Goal: Communication & Community: Participate in discussion

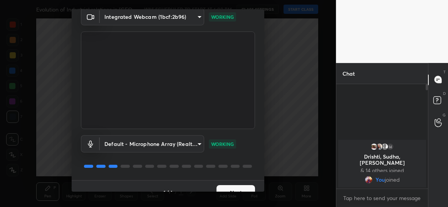
scroll to position [45, 0]
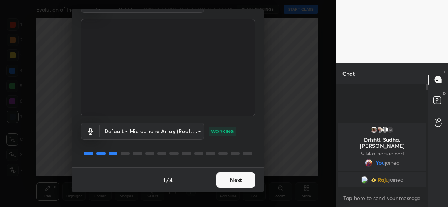
click at [217, 182] on button "Next" at bounding box center [235, 180] width 38 height 15
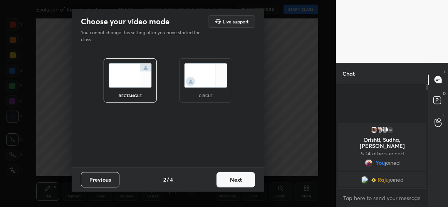
click at [200, 95] on div "circle" at bounding box center [205, 96] width 31 height 4
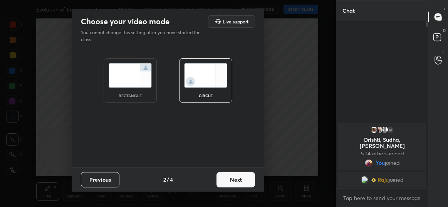
scroll to position [102, 89]
click at [233, 177] on button "Next" at bounding box center [235, 179] width 38 height 15
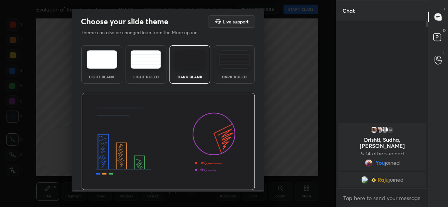
scroll to position [23, 0]
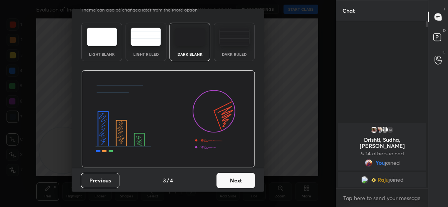
click at [236, 176] on button "Next" at bounding box center [235, 180] width 38 height 15
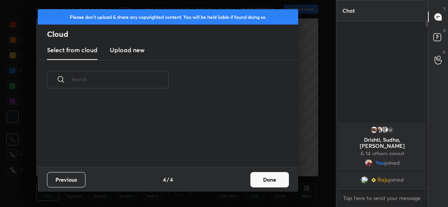
scroll to position [68, 247]
click at [253, 179] on button "Done" at bounding box center [269, 179] width 38 height 15
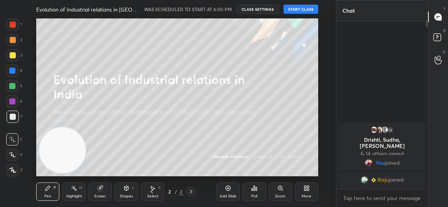
click at [11, 28] on div at bounding box center [13, 24] width 12 height 12
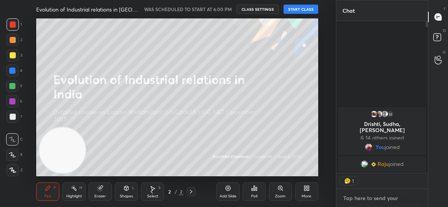
click at [348, 198] on textarea at bounding box center [381, 198] width 79 height 12
type textarea "x"
type textarea "w"
type textarea "x"
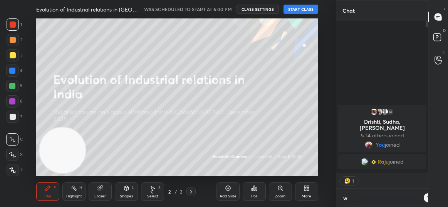
scroll to position [3, 2]
type textarea "wa"
type textarea "x"
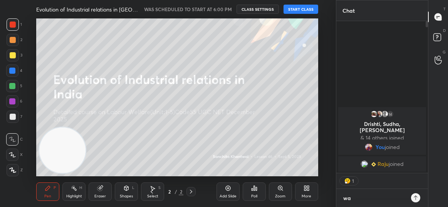
type textarea "wai"
type textarea "x"
type textarea "wait"
type textarea "x"
type textarea "[PERSON_NAME]"
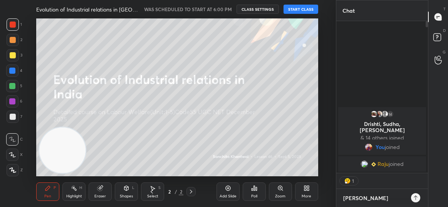
type textarea "x"
type textarea "waittt"
type textarea "x"
type textarea "waitttt"
type textarea "x"
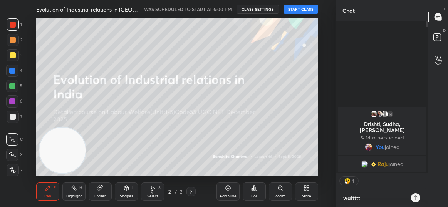
type textarea "waitttt"
type textarea "x"
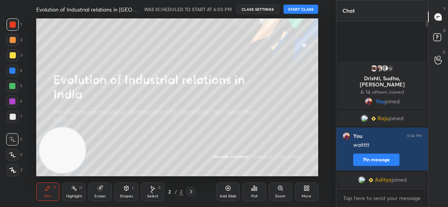
click at [309, 189] on div "More" at bounding box center [306, 192] width 23 height 18
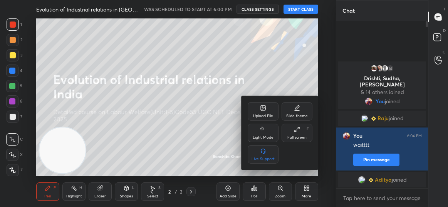
click at [292, 65] on div at bounding box center [224, 103] width 448 height 207
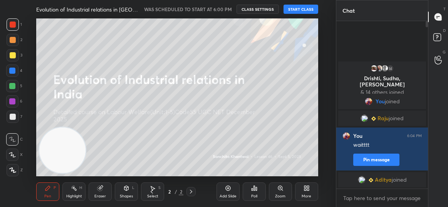
click at [309, 195] on div "More" at bounding box center [306, 197] width 10 height 4
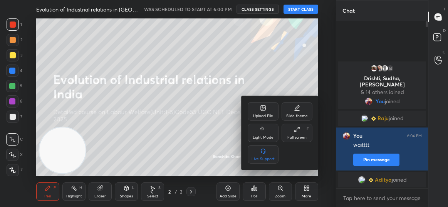
click at [268, 111] on div "Upload File" at bounding box center [262, 111] width 31 height 18
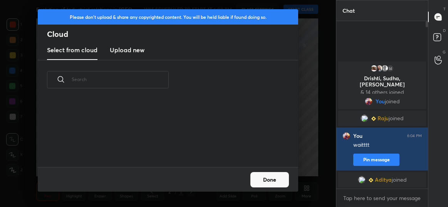
click at [281, 179] on button "Done" at bounding box center [269, 179] width 38 height 15
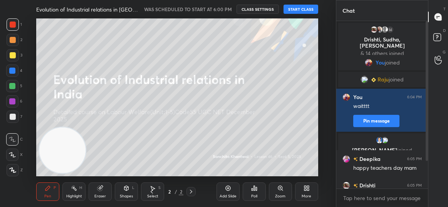
click at [301, 10] on button "START CLASS" at bounding box center [300, 9] width 35 height 9
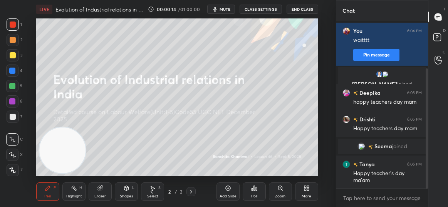
scroll to position [99, 0]
drag, startPoint x: 426, startPoint y: 99, endPoint x: 425, endPoint y: 137, distance: 38.1
click at [425, 137] on div at bounding box center [425, 105] width 5 height 168
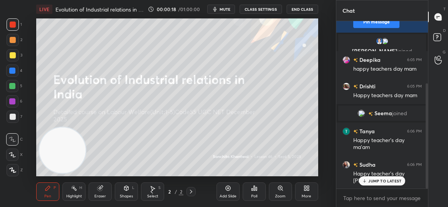
drag, startPoint x: 427, startPoint y: 138, endPoint x: 428, endPoint y: 175, distance: 36.6
click at [428, 175] on div "Chat [PERSON_NAME] joined You 6:04 PM waitttt Pin message [PERSON_NAME], [PERSO…" at bounding box center [392, 103] width 112 height 207
click at [382, 182] on p "JUMP TO LATEST" at bounding box center [384, 181] width 33 height 5
click at [307, 193] on div "More" at bounding box center [306, 192] width 23 height 18
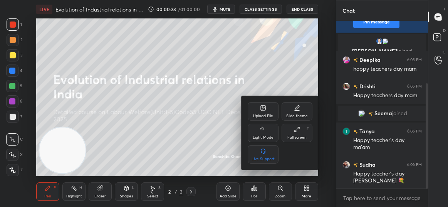
click at [259, 115] on div "Upload File" at bounding box center [263, 116] width 20 height 4
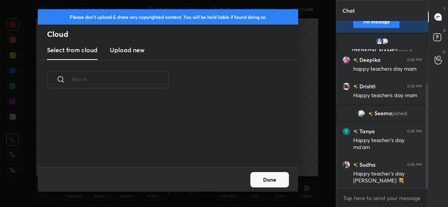
scroll to position [68, 247]
click at [128, 51] on h3 "Upload new" at bounding box center [127, 49] width 35 height 9
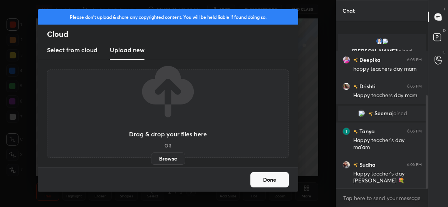
scroll to position [133, 0]
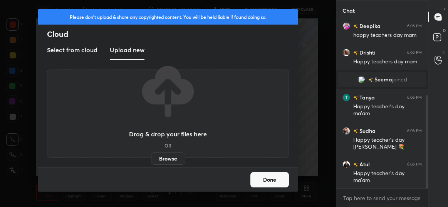
click at [167, 160] on label "Browse" at bounding box center [168, 159] width 34 height 12
click at [151, 160] on input "Browse" at bounding box center [151, 159] width 0 height 12
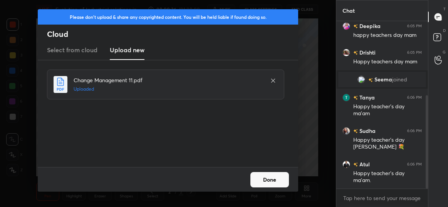
click at [264, 183] on button "Done" at bounding box center [269, 179] width 38 height 15
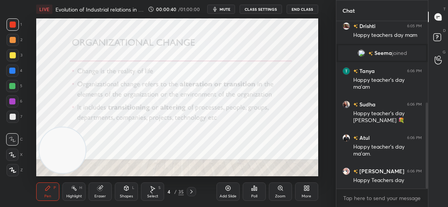
scroll to position [186, 0]
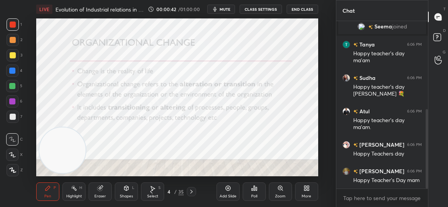
click at [169, 193] on div "4" at bounding box center [169, 192] width 8 height 5
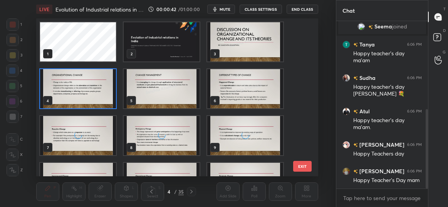
scroll to position [156, 277]
drag, startPoint x: 300, startPoint y: 44, endPoint x: 299, endPoint y: 69, distance: 24.7
click at [299, 69] on div "1 2 3 4 5 6 7 8 9 10 11 12 13 14 15" at bounding box center [170, 97] width 268 height 158
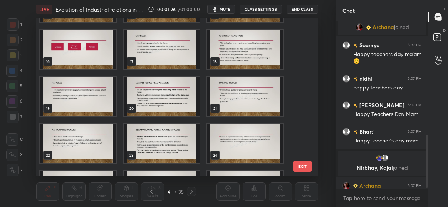
scroll to position [383, 0]
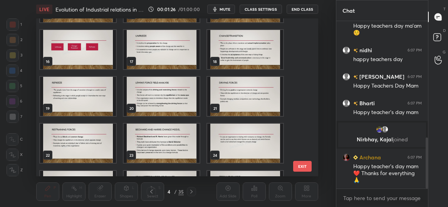
click at [140, 95] on img "grid" at bounding box center [162, 96] width 76 height 39
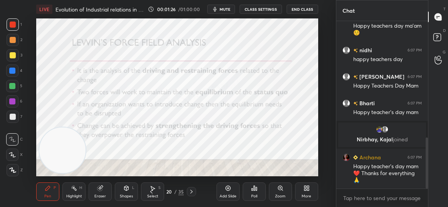
click at [140, 95] on img "grid" at bounding box center [162, 96] width 76 height 39
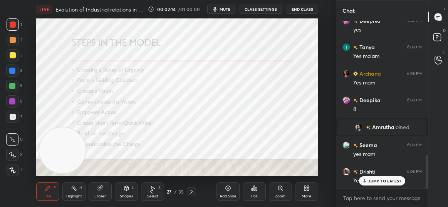
scroll to position [673, 0]
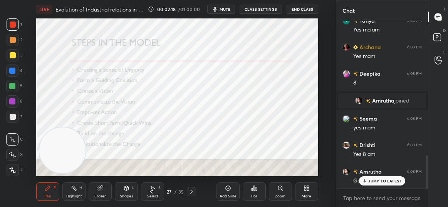
click at [392, 180] on p "JUMP TO LATEST" at bounding box center [384, 181] width 33 height 5
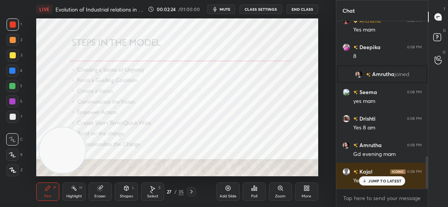
click at [392, 180] on p "JUMP TO LATEST" at bounding box center [384, 181] width 33 height 5
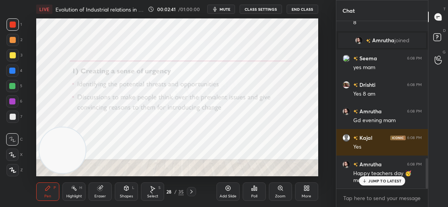
scroll to position [760, 0]
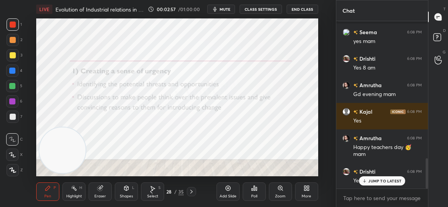
click at [394, 177] on div "JUMP TO LATEST" at bounding box center [382, 181] width 46 height 9
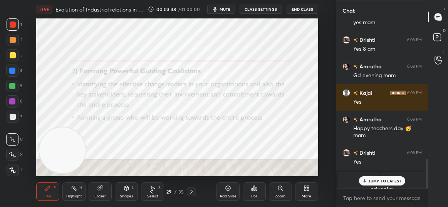
scroll to position [788, 0]
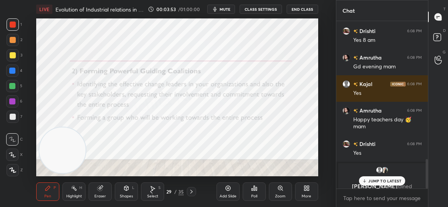
click at [381, 178] on div "JUMP TO LATEST" at bounding box center [382, 181] width 46 height 9
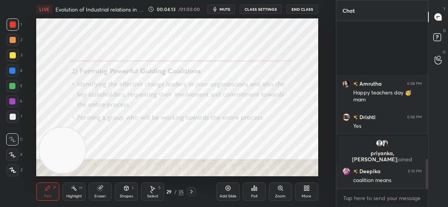
scroll to position [678, 0]
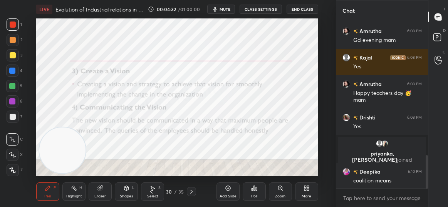
click at [74, 159] on video at bounding box center [63, 151] width 46 height 46
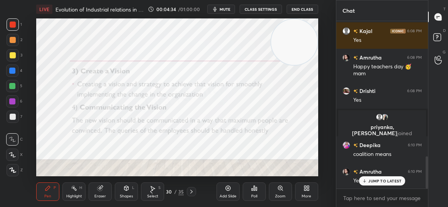
drag, startPoint x: 72, startPoint y: 145, endPoint x: 325, endPoint y: 31, distance: 277.5
click at [325, 31] on div "Setting up your live class Poll for secs No correct answer Start poll" at bounding box center [177, 97] width 305 height 158
click at [375, 177] on div "JUMP TO LATEST" at bounding box center [382, 181] width 46 height 9
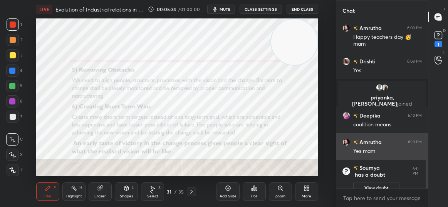
scroll to position [733, 0]
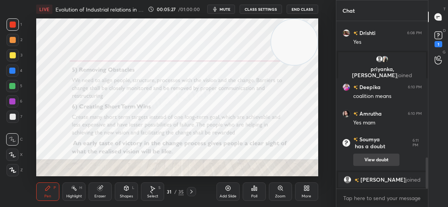
click at [372, 160] on button "View doubt" at bounding box center [376, 160] width 46 height 12
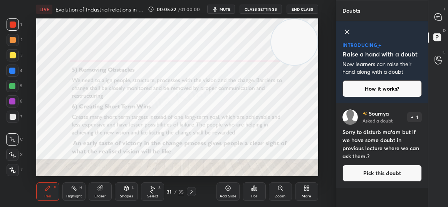
click at [344, 33] on icon at bounding box center [346, 31] width 9 height 9
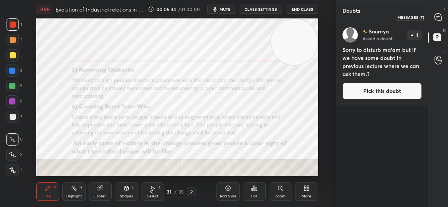
click at [435, 17] on icon at bounding box center [437, 16] width 7 height 7
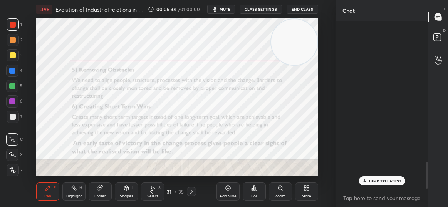
scroll to position [165, 89]
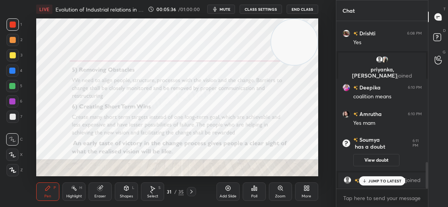
click at [374, 184] on div "JUMP TO LATEST" at bounding box center [382, 181] width 46 height 9
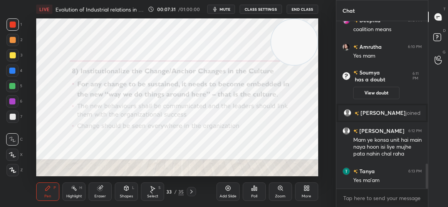
scroll to position [983, 0]
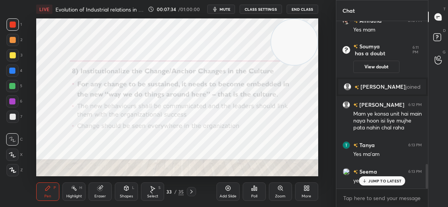
click at [378, 185] on div "JUMP TO LATEST" at bounding box center [382, 181] width 46 height 9
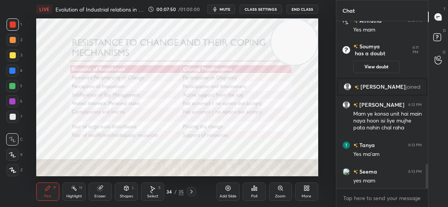
click at [287, 45] on video at bounding box center [294, 42] width 46 height 46
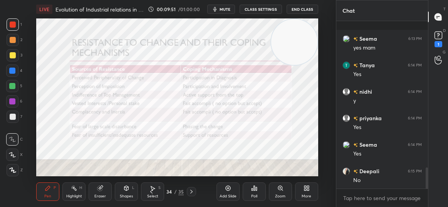
scroll to position [1156, 0]
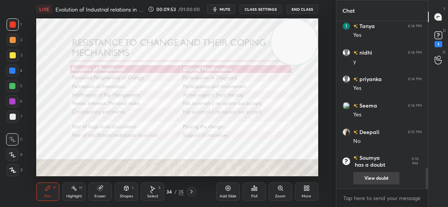
click at [377, 182] on button "View doubt" at bounding box center [376, 178] width 46 height 12
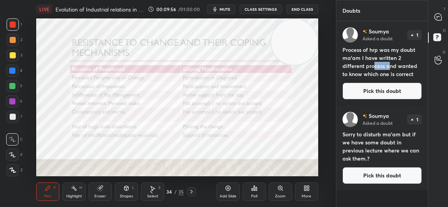
drag, startPoint x: 373, startPoint y: 63, endPoint x: 391, endPoint y: 64, distance: 17.4
click at [391, 64] on h4 "Process of hrp was my doubt ma'am I have written 2 different process and wanted…" at bounding box center [381, 62] width 79 height 32
click at [362, 64] on h4 "Process of hrp was my doubt ma'am I have written 2 different process and wanted…" at bounding box center [381, 62] width 79 height 32
click at [437, 22] on div at bounding box center [437, 17] width 15 height 14
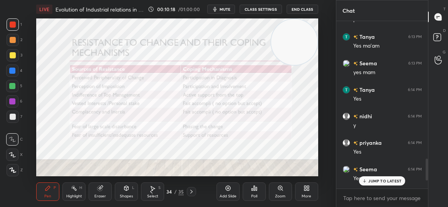
scroll to position [1066, 0]
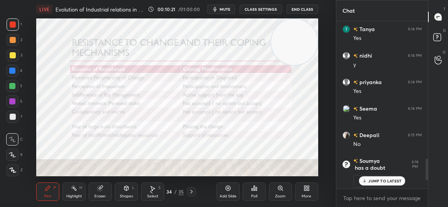
click at [390, 180] on p "JUMP TO LATEST" at bounding box center [384, 181] width 33 height 5
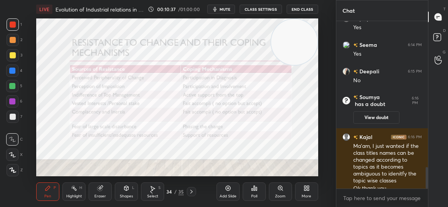
scroll to position [1137, 0]
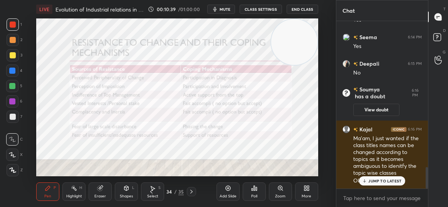
click at [382, 179] on p "JUMP TO LATEST" at bounding box center [384, 181] width 33 height 5
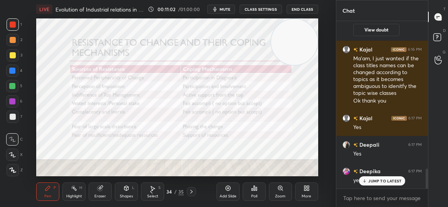
scroll to position [1244, 0]
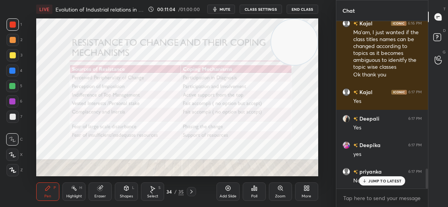
click at [382, 179] on p "JUMP TO LATEST" at bounding box center [384, 181] width 33 height 5
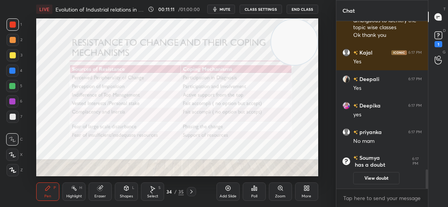
click at [382, 179] on button "View doubt" at bounding box center [376, 178] width 46 height 12
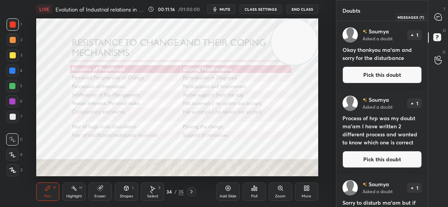
click at [438, 17] on icon at bounding box center [437, 16] width 7 height 7
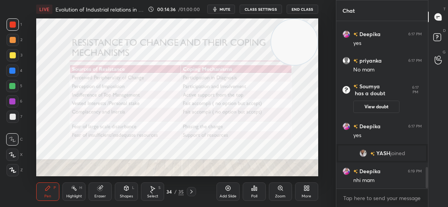
scroll to position [1159, 0]
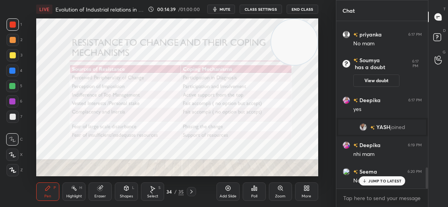
click at [368, 181] on div "JUMP TO LATEST" at bounding box center [382, 181] width 46 height 9
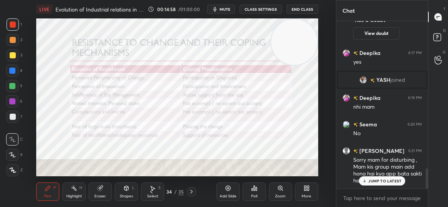
click at [383, 177] on div "JUMP TO LATEST" at bounding box center [382, 181] width 46 height 9
click at [376, 199] on textarea at bounding box center [381, 198] width 79 height 12
type textarea "x"
type textarea "H"
type textarea "x"
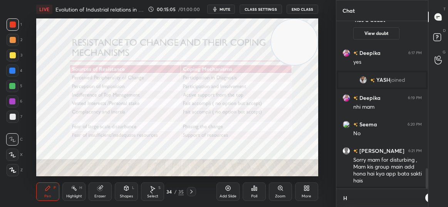
scroll to position [2, 2]
type textarea "HR"
type textarea "x"
type textarea "HRw"
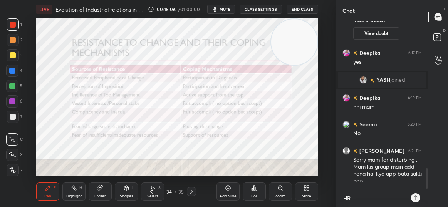
type textarea "x"
type textarea "HRwi"
type textarea "x"
type textarea "HRwit"
type textarea "x"
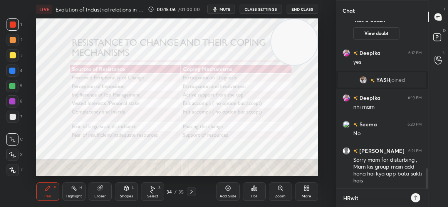
type textarea "HRwith"
type textarea "x"
type textarea "HRwithS"
type textarea "x"
type textarea "HRwithSa"
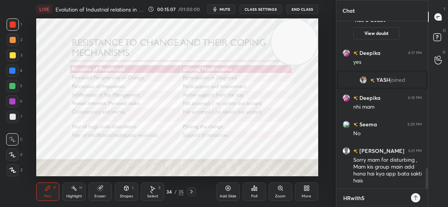
type textarea "x"
type textarea "HRwithSan"
type textarea "x"
type textarea "HRwithSanc"
type textarea "x"
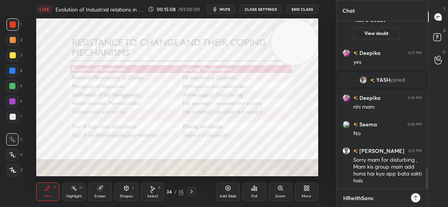
type textarea "HRwithSanch"
type textarea "x"
type textarea "HRwithSanchi"
type textarea "x"
type textarea "HRwithSanchit"
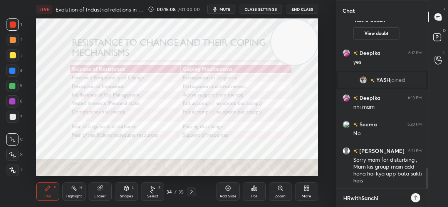
type textarea "x"
type textarea "HRwithSanchita"
type textarea "x"
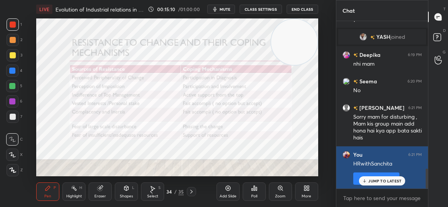
click at [356, 174] on button "Pin message" at bounding box center [376, 179] width 46 height 12
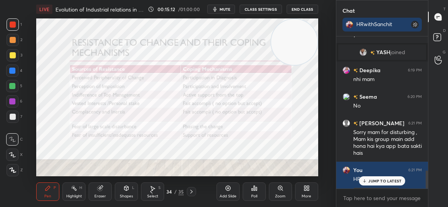
click at [390, 183] on p "JUMP TO LATEST" at bounding box center [384, 181] width 33 height 5
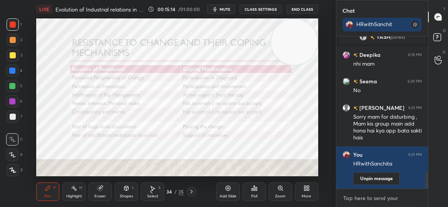
click at [367, 201] on textarea at bounding box center [381, 198] width 79 height 12
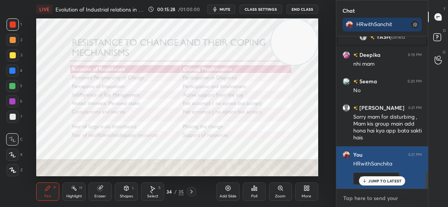
scroll to position [1283, 0]
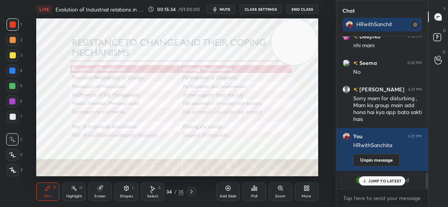
click at [385, 183] on p "JUMP TO LATEST" at bounding box center [384, 181] width 33 height 5
click at [359, 197] on textarea at bounding box center [381, 198] width 79 height 12
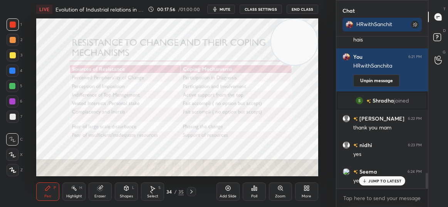
scroll to position [1325, 0]
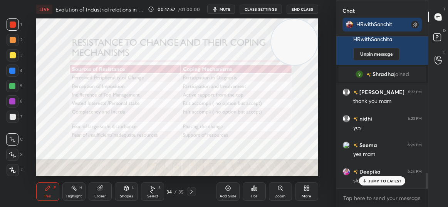
click at [382, 182] on p "JUMP TO LATEST" at bounding box center [384, 181] width 33 height 5
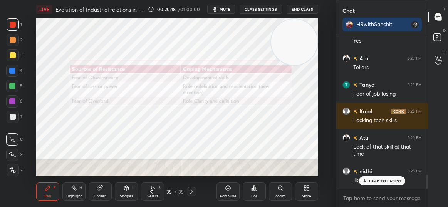
scroll to position [1552, 0]
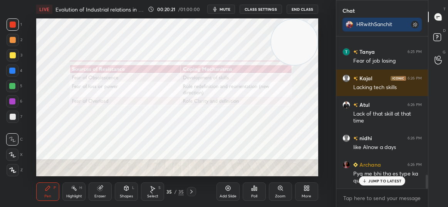
click at [388, 179] on p "JUMP TO LATEST" at bounding box center [384, 181] width 33 height 5
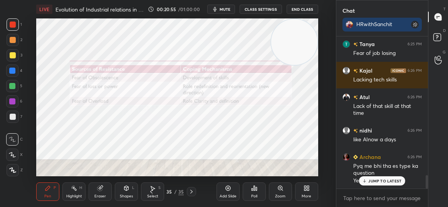
scroll to position [1586, 0]
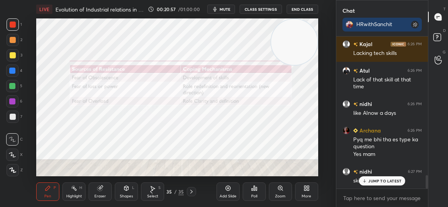
click at [378, 183] on p "JUMP TO LATEST" at bounding box center [384, 181] width 33 height 5
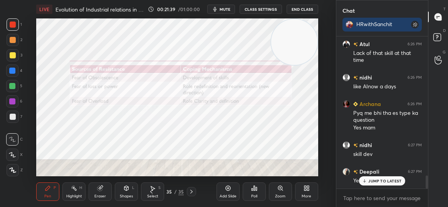
scroll to position [1639, 0]
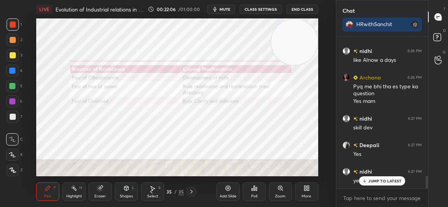
click at [383, 182] on p "JUMP TO LATEST" at bounding box center [384, 181] width 33 height 5
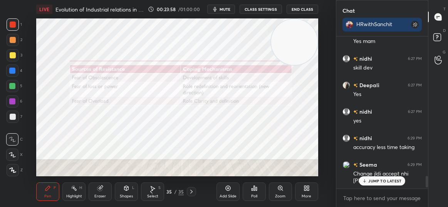
scroll to position [150, 89]
click at [169, 191] on div "35" at bounding box center [169, 192] width 8 height 5
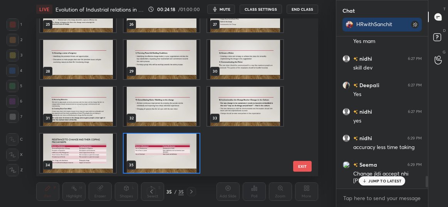
scroll to position [0, 0]
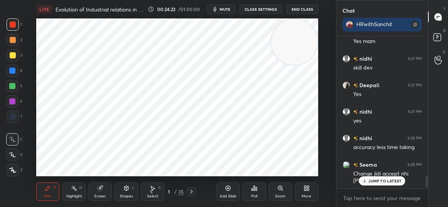
click at [324, 194] on div "LIVE Evolution of Industrial relations in [GEOGRAPHIC_DATA] 00:24:22 / 01:00:00…" at bounding box center [177, 103] width 305 height 207
click at [309, 193] on div "More" at bounding box center [306, 192] width 23 height 18
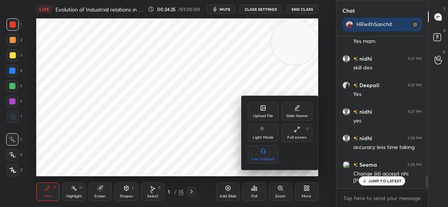
click at [262, 108] on icon at bounding box center [262, 107] width 1 height 1
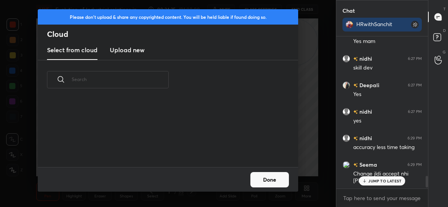
scroll to position [68, 247]
click at [121, 48] on h3 "Upload new" at bounding box center [127, 49] width 35 height 9
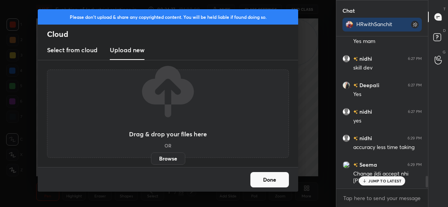
click at [169, 159] on label "Browse" at bounding box center [168, 159] width 34 height 12
click at [151, 159] on input "Browse" at bounding box center [151, 159] width 0 height 12
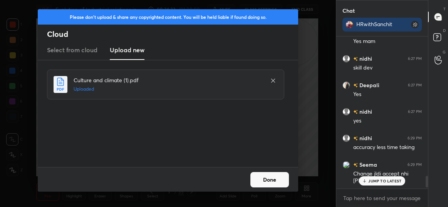
click at [277, 180] on button "Done" at bounding box center [269, 179] width 38 height 15
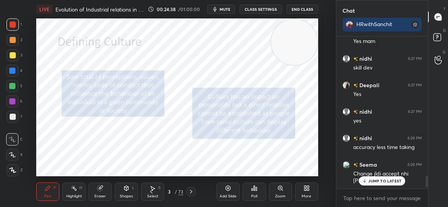
click at [379, 179] on p "JUMP TO LATEST" at bounding box center [384, 181] width 33 height 5
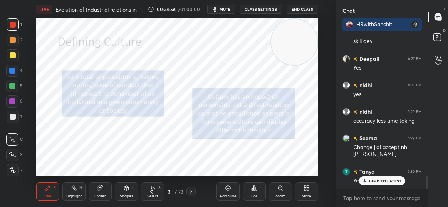
scroll to position [1725, 0]
click at [216, 7] on icon "button" at bounding box center [215, 9] width 6 height 6
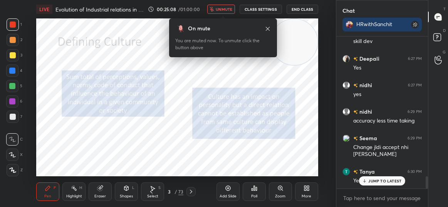
click at [229, 7] on span "unmute" at bounding box center [223, 9] width 17 height 5
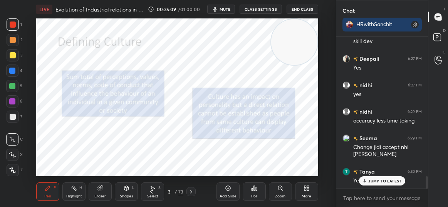
click at [380, 179] on p "JUMP TO LATEST" at bounding box center [384, 181] width 33 height 5
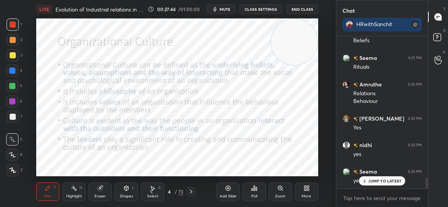
scroll to position [1946, 0]
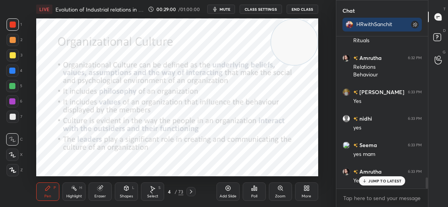
click at [391, 179] on p "JUMP TO LATEST" at bounding box center [384, 181] width 33 height 5
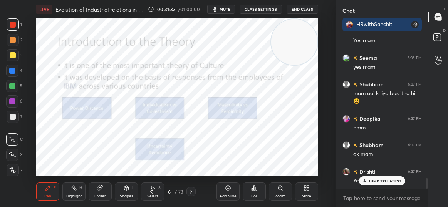
scroll to position [2113, 0]
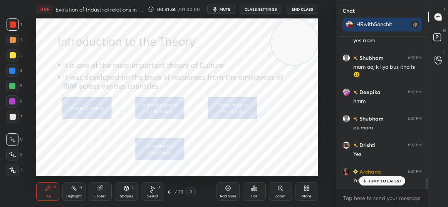
click at [377, 177] on div "JUMP TO LATEST" at bounding box center [382, 181] width 46 height 9
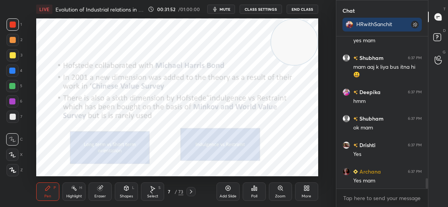
click at [31, 62] on div "Setting up your live class Poll for secs No correct answer Start poll" at bounding box center [177, 97] width 305 height 158
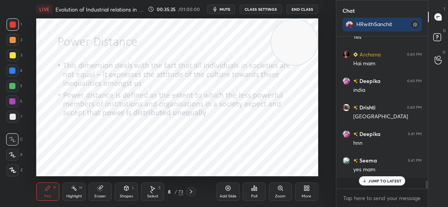
scroll to position [2458, 0]
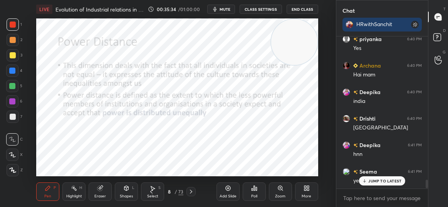
click at [384, 180] on p "JUMP TO LATEST" at bounding box center [384, 181] width 33 height 5
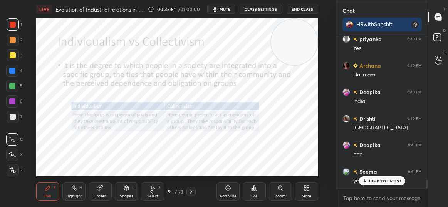
click at [365, 179] on div "JUMP TO LATEST" at bounding box center [382, 181] width 46 height 9
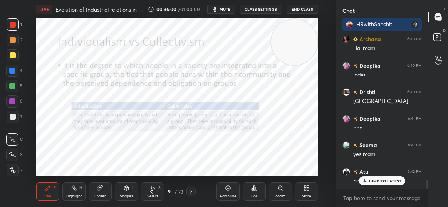
click at [388, 181] on p "JUMP TO LATEST" at bounding box center [384, 181] width 33 height 5
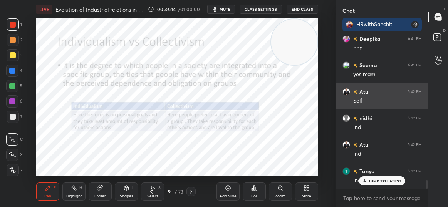
scroll to position [2591, 0]
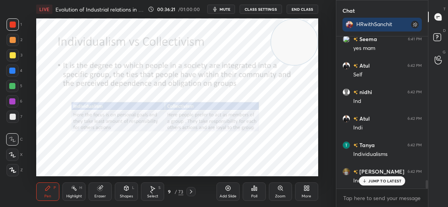
click at [382, 179] on p "JUMP TO LATEST" at bounding box center [384, 181] width 33 height 5
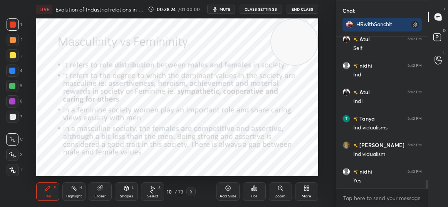
scroll to position [2644, 0]
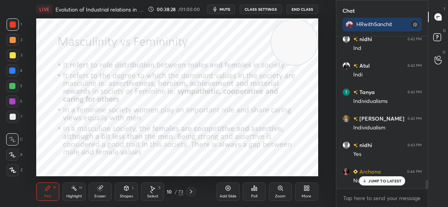
click at [381, 178] on div "JUMP TO LATEST" at bounding box center [382, 181] width 46 height 9
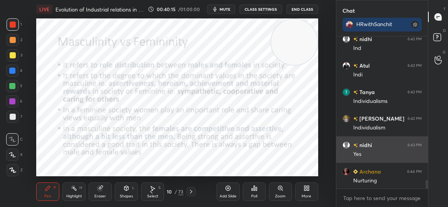
scroll to position [2670, 0]
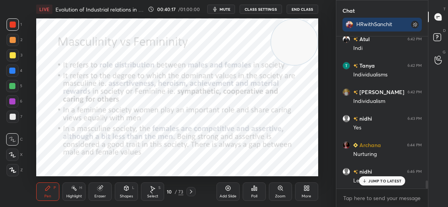
click at [374, 180] on p "JUMP TO LATEST" at bounding box center [384, 181] width 33 height 5
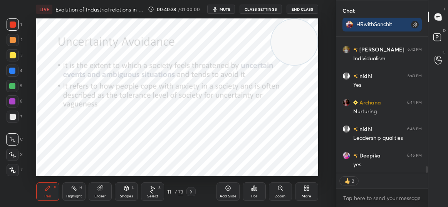
scroll to position [2739, 0]
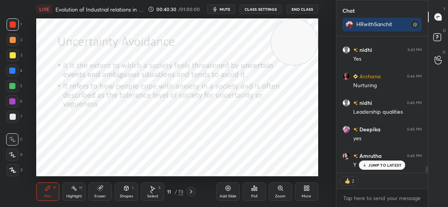
click at [392, 168] on div "JUMP TO LATEST" at bounding box center [382, 165] width 46 height 9
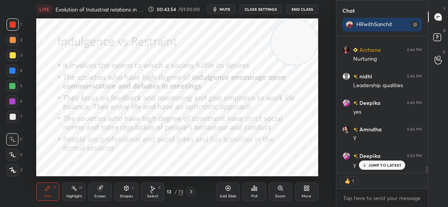
scroll to position [2792, 0]
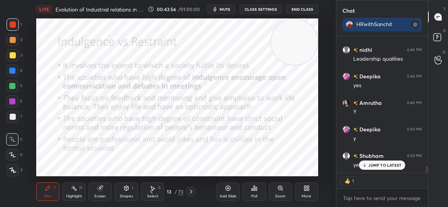
click at [387, 164] on p "JUMP TO LATEST" at bounding box center [384, 165] width 33 height 5
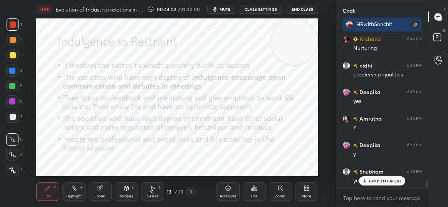
scroll to position [150, 89]
click at [374, 183] on p "JUMP TO LATEST" at bounding box center [384, 181] width 33 height 5
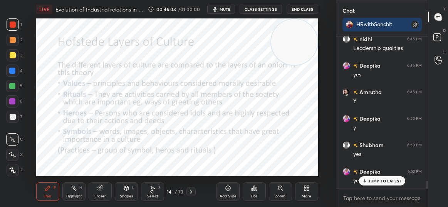
scroll to position [2829, 0]
click at [375, 183] on p "JUMP TO LATEST" at bounding box center [384, 181] width 33 height 5
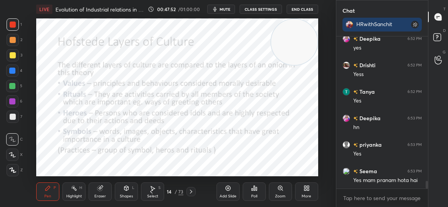
scroll to position [2962, 0]
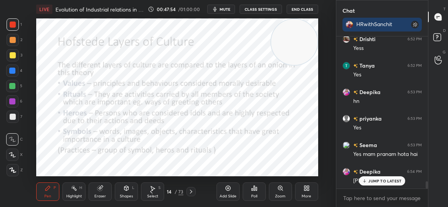
click at [366, 184] on div "JUMP TO LATEST" at bounding box center [382, 181] width 46 height 9
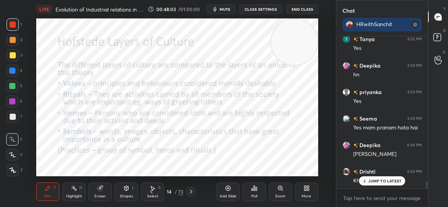
click at [377, 183] on p "JUMP TO LATEST" at bounding box center [384, 181] width 33 height 5
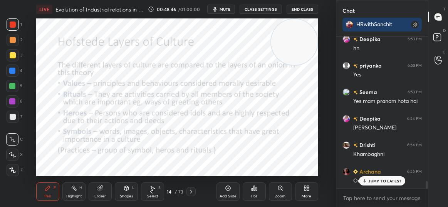
click at [377, 180] on p "JUMP TO LATEST" at bounding box center [384, 181] width 33 height 5
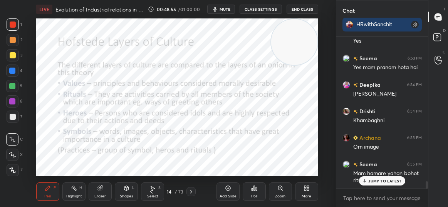
scroll to position [3075, 0]
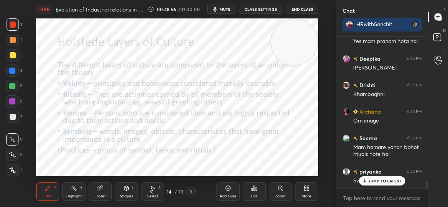
click at [370, 183] on p "JUMP TO LATEST" at bounding box center [384, 181] width 33 height 5
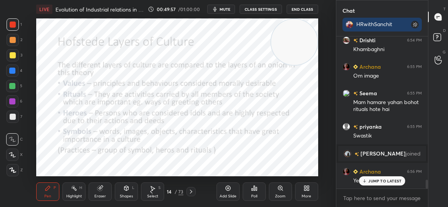
scroll to position [2532, 0]
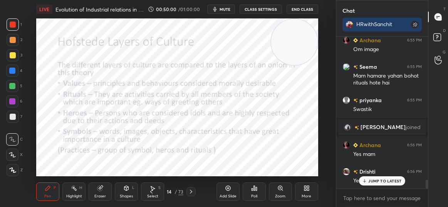
click at [379, 185] on div "JUMP TO LATEST" at bounding box center [382, 181] width 46 height 9
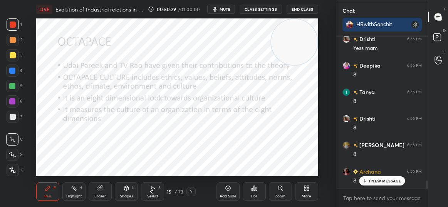
scroll to position [2691, 0]
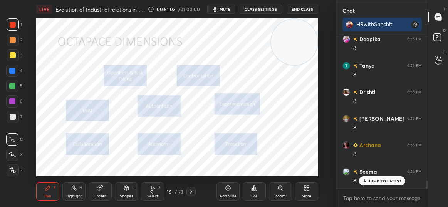
click at [388, 182] on p "JUMP TO LATEST" at bounding box center [384, 181] width 33 height 5
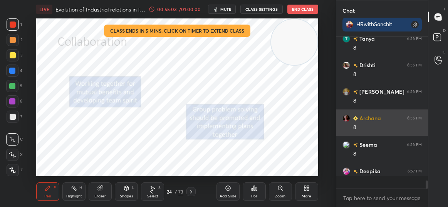
scroll to position [2718, 0]
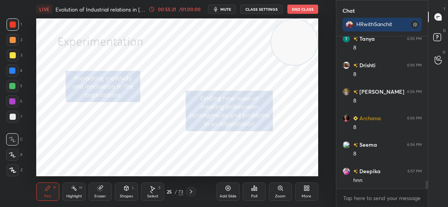
click at [256, 17] on div "LIVE Evolution of Industrial relations in [GEOGRAPHIC_DATA] 00:55:21 / 01:00:00…" at bounding box center [177, 103] width 305 height 207
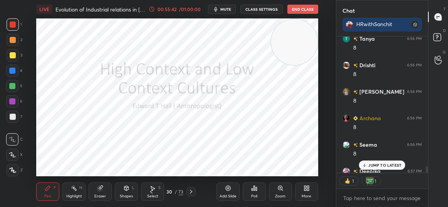
scroll to position [2760, 0]
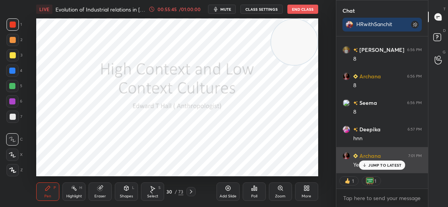
click at [383, 170] on div "Archana 7:01 PM Yes mam" at bounding box center [382, 160] width 92 height 27
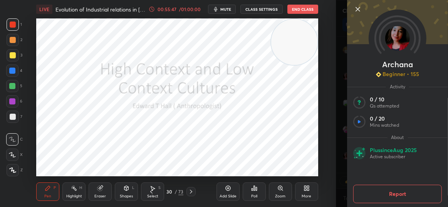
click at [357, 10] on icon at bounding box center [357, 9] width 9 height 9
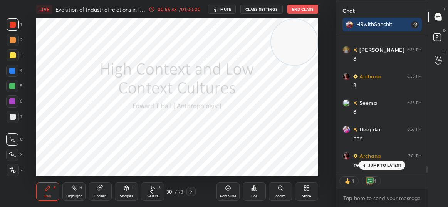
scroll to position [2744, 0]
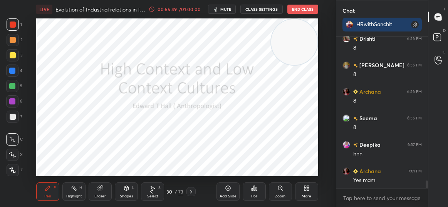
click at [373, 166] on div "Archana 7:01 PM Yes mam" at bounding box center [382, 176] width 92 height 27
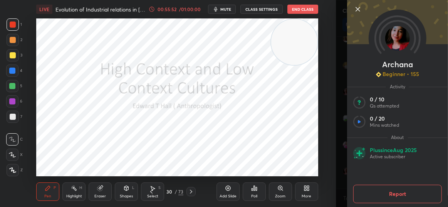
click at [218, 82] on body "1 2 3 4 5 6 7 C X Z C X Z E E Erase all H H LIVE Evolution of Industrial relati…" at bounding box center [224, 103] width 448 height 207
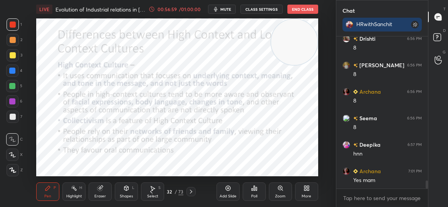
drag, startPoint x: 358, startPoint y: 10, endPoint x: 285, endPoint y: 171, distance: 177.4
click at [285, 171] on div "LIVE Evolution of Industrial relations in [GEOGRAPHIC_DATA] 00:56:59 / 01:00:00…" at bounding box center [177, 103] width 305 height 207
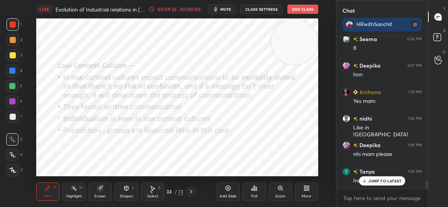
scroll to position [2850, 0]
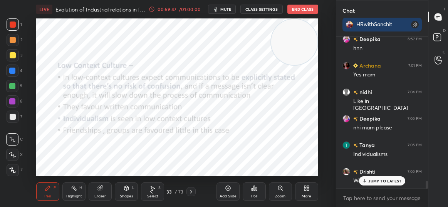
click at [372, 180] on p "JUMP TO LATEST" at bounding box center [384, 181] width 33 height 5
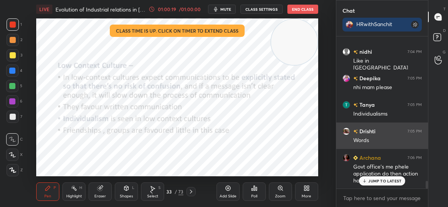
scroll to position [2917, 0]
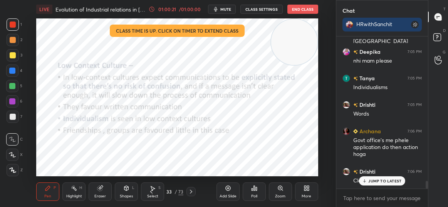
click at [388, 179] on p "JUMP TO LATEST" at bounding box center [384, 181] width 33 height 5
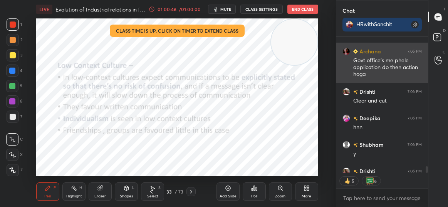
scroll to position [3039, 0]
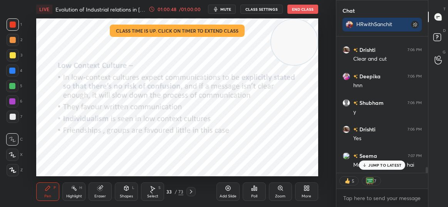
click at [377, 169] on div "JUMP TO LATEST" at bounding box center [382, 165] width 46 height 9
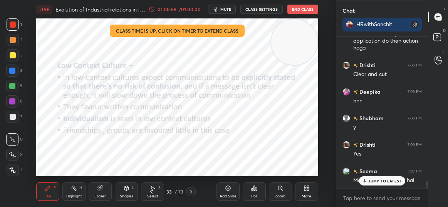
scroll to position [3057, 0]
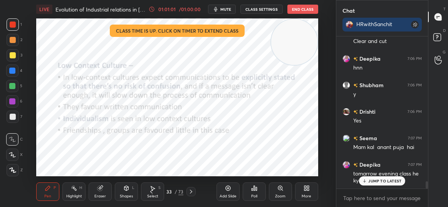
click at [386, 190] on div "x" at bounding box center [382, 198] width 92 height 18
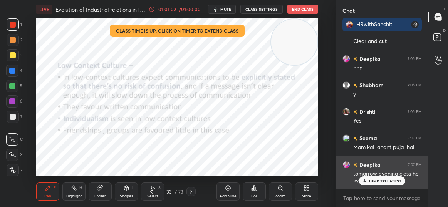
click at [381, 176] on div "tomarrow evening class he kya" at bounding box center [387, 177] width 68 height 15
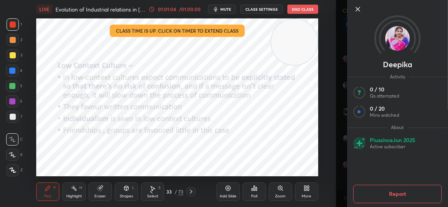
click at [359, 3] on div at bounding box center [397, 22] width 101 height 44
click at [357, 7] on icon at bounding box center [357, 9] width 9 height 9
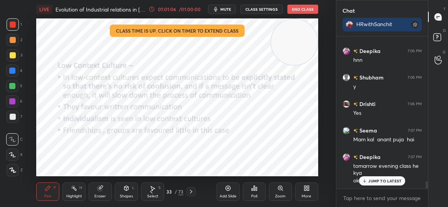
scroll to position [3091, 0]
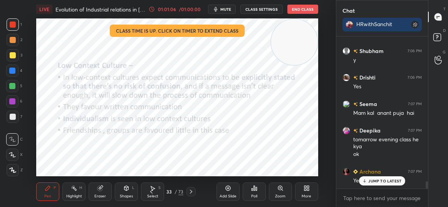
click at [383, 180] on p "JUMP TO LATEST" at bounding box center [384, 181] width 33 height 5
click at [309, 7] on button "End Class" at bounding box center [302, 9] width 31 height 9
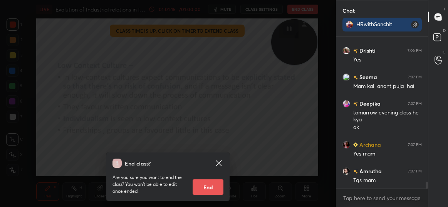
click at [209, 190] on button "End" at bounding box center [207, 187] width 31 height 15
type textarea "x"
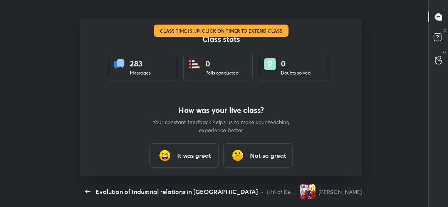
scroll to position [0, 0]
click at [182, 153] on h3 "It was great" at bounding box center [194, 155] width 34 height 9
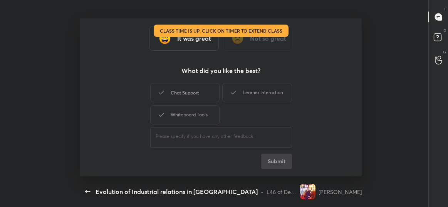
click at [191, 100] on div "Chat Support" at bounding box center [184, 92] width 69 height 19
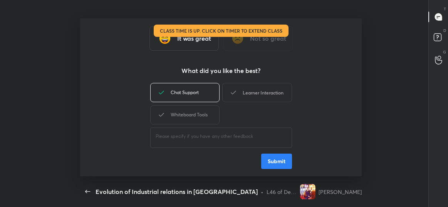
click at [232, 97] on icon at bounding box center [233, 92] width 9 height 9
click at [195, 115] on div "Whiteboard Tools" at bounding box center [184, 114] width 69 height 19
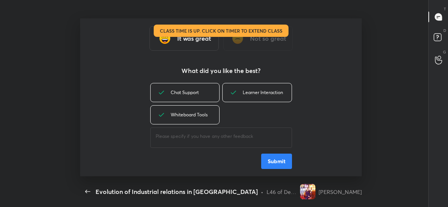
click at [272, 166] on button "Submit" at bounding box center [276, 161] width 31 height 15
